Goal: Communication & Community: Answer question/provide support

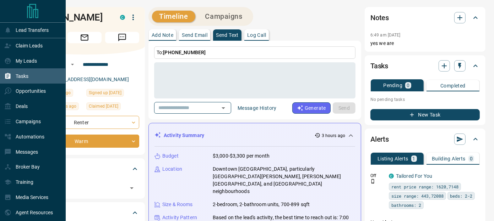
click at [20, 75] on p "Tasks" at bounding box center [22, 76] width 13 height 6
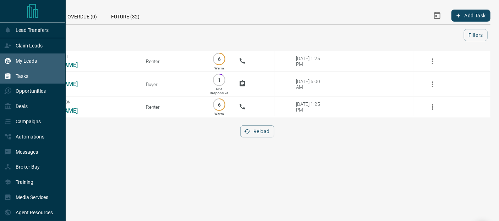
click at [27, 62] on p "My Leads" at bounding box center [26, 61] width 21 height 6
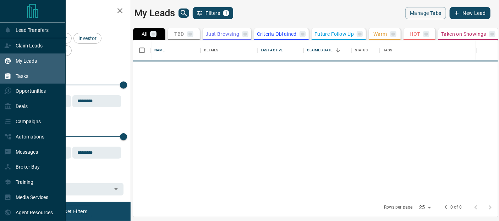
click at [26, 78] on p "Tasks" at bounding box center [22, 76] width 13 height 6
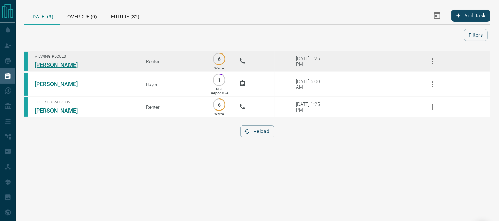
click at [58, 66] on link "[PERSON_NAME]" at bounding box center [61, 65] width 53 height 7
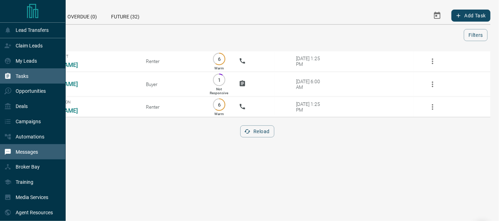
click at [22, 152] on p "Messages" at bounding box center [27, 152] width 22 height 6
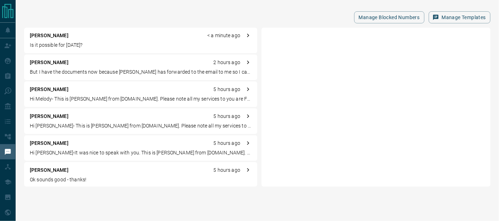
click at [44, 38] on p "[PERSON_NAME]" at bounding box center [49, 35] width 39 height 7
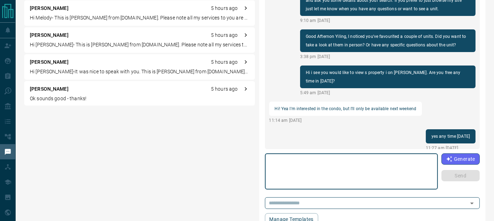
scroll to position [234, 0]
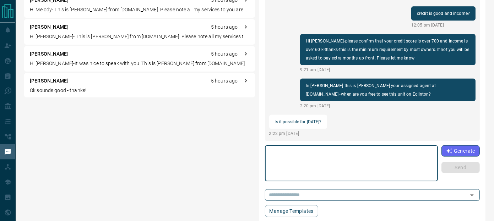
click at [319, 172] on textarea at bounding box center [351, 164] width 163 height 30
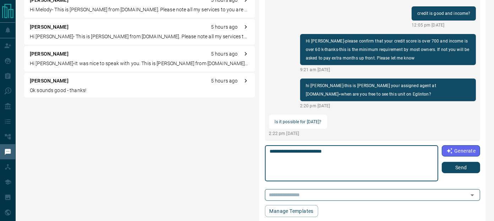
type textarea "**********"
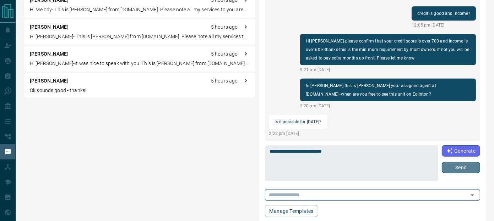
click at [461, 170] on button "Send" at bounding box center [461, 167] width 38 height 11
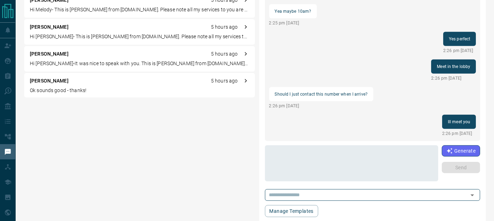
scroll to position [428, 0]
